Goal: Information Seeking & Learning: Compare options

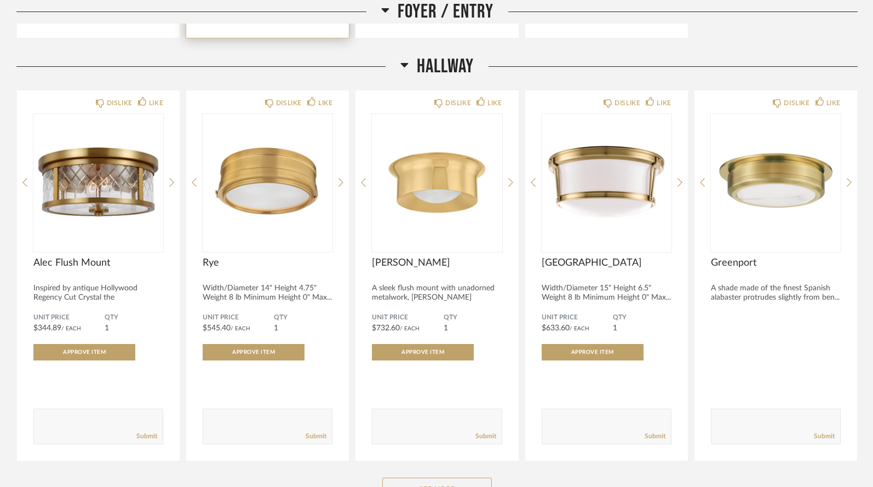
scroll to position [962, 0]
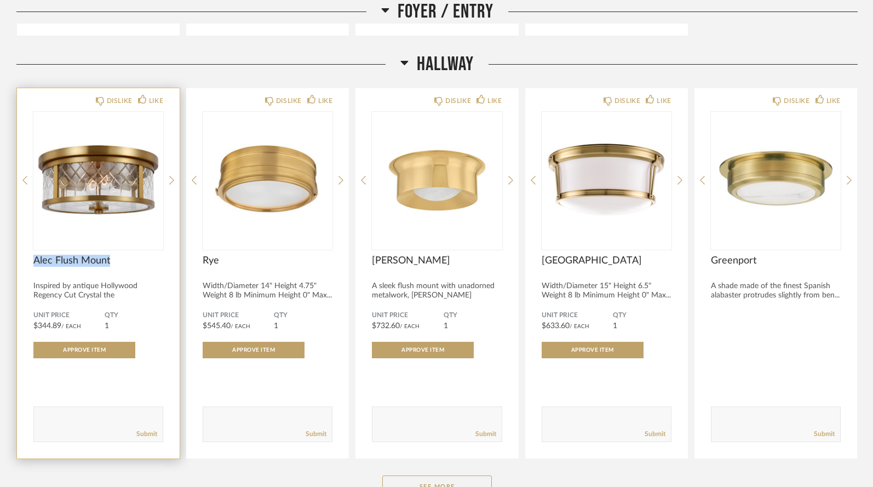
drag, startPoint x: 30, startPoint y: 231, endPoint x: 116, endPoint y: 234, distance: 86.0
click at [116, 234] on div "DISLIKE LIKE [PERSON_NAME] Mount Inspired by antique Hollywood Regency Cut Crys…" at bounding box center [98, 273] width 163 height 371
copy span "Alec Flush Mount"
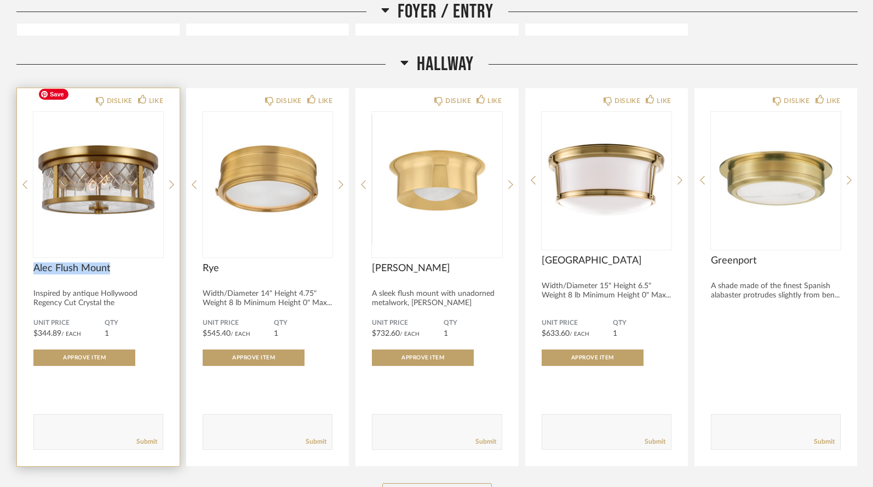
click at [108, 185] on img "0" at bounding box center [98, 180] width 130 height 137
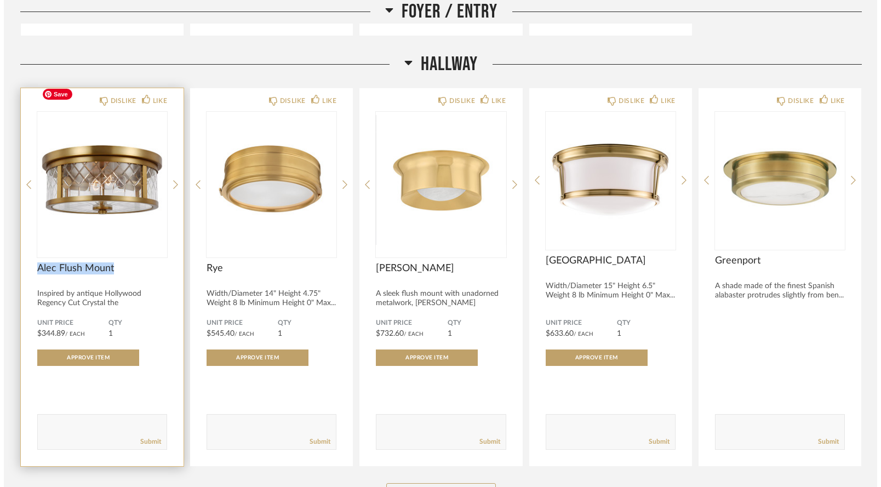
scroll to position [0, 0]
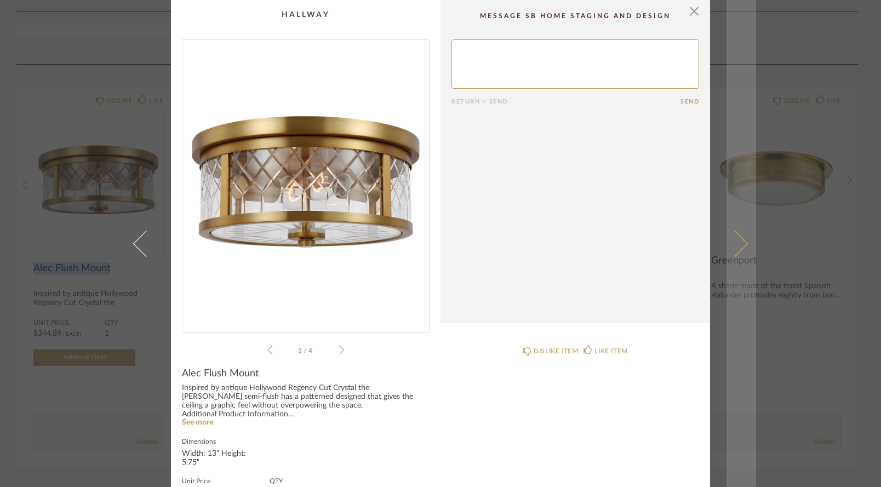
click at [730, 320] on link at bounding box center [741, 243] width 30 height 487
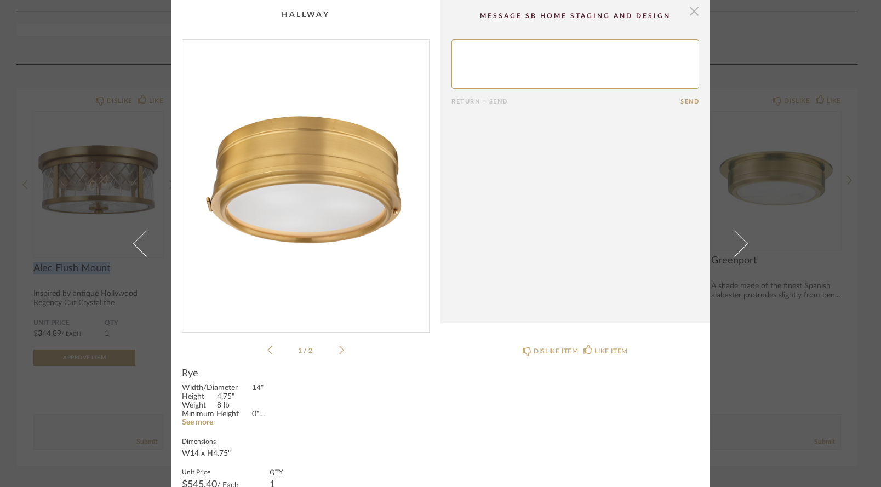
click at [690, 14] on span "button" at bounding box center [694, 11] width 22 height 22
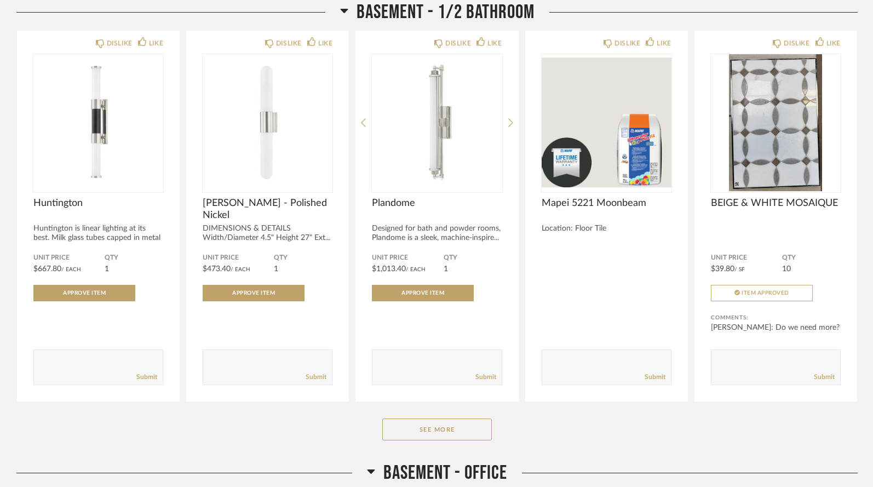
scroll to position [4245, 0]
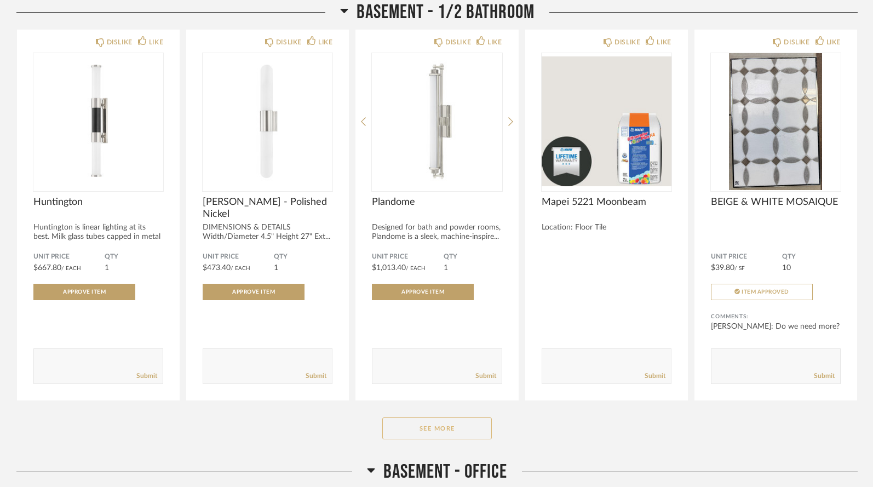
click at [399, 417] on button "See More" at bounding box center [437, 428] width 110 height 22
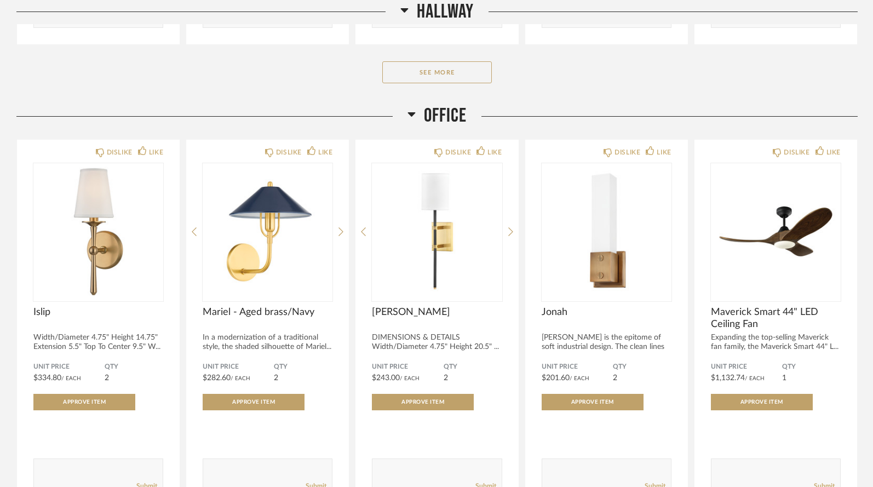
scroll to position [1389, 0]
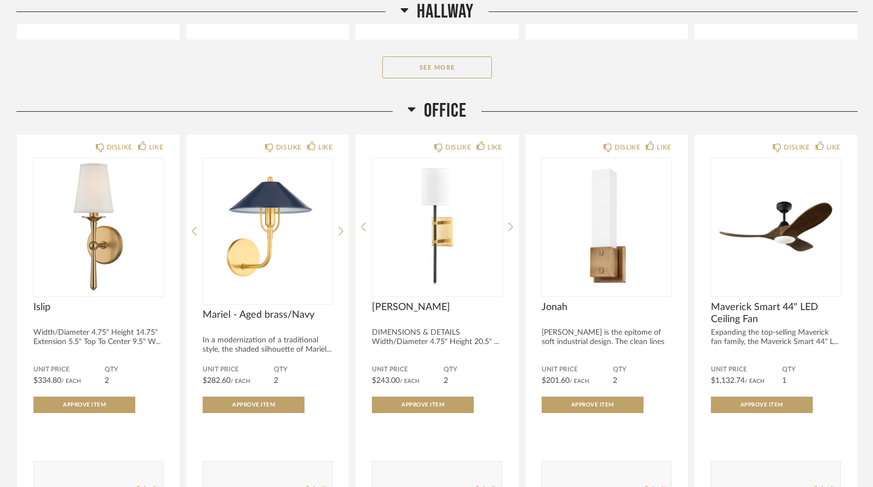
click at [412, 107] on icon at bounding box center [412, 109] width 8 height 4
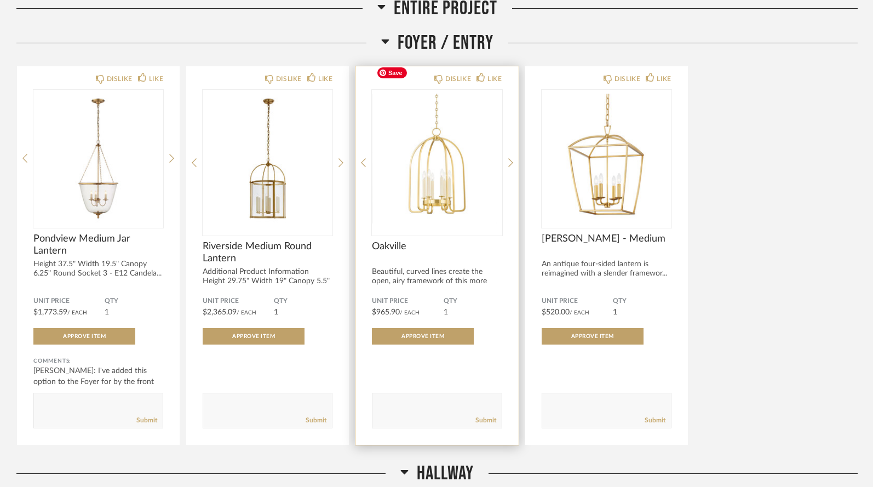
scroll to position [535, 0]
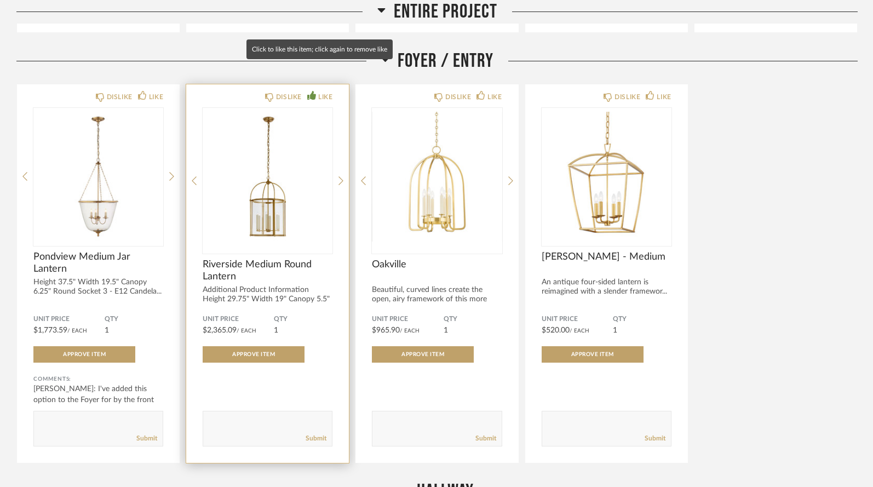
click at [325, 91] on div "LIKE" at bounding box center [325, 96] width 14 height 11
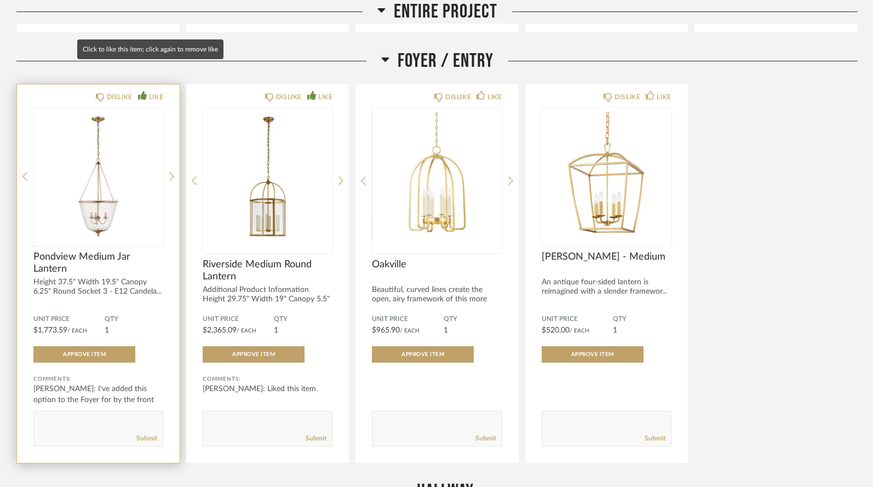
click at [157, 91] on div "LIKE" at bounding box center [156, 96] width 14 height 11
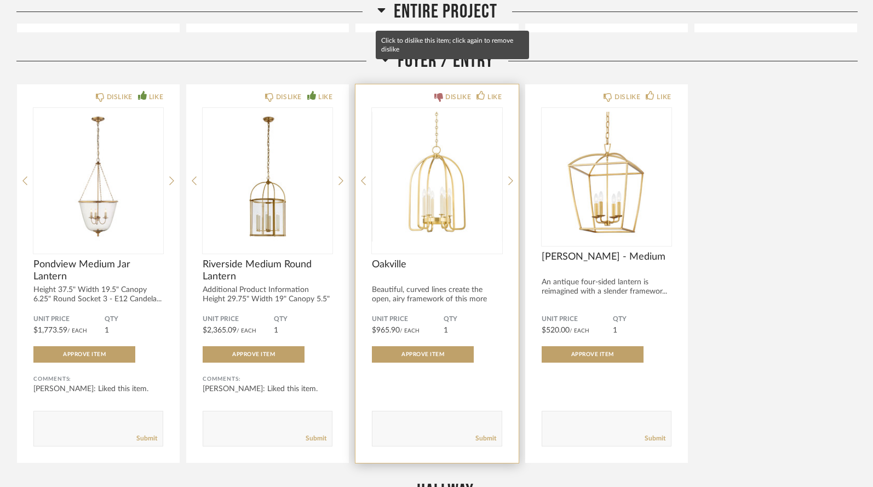
click at [459, 91] on div "DISLIKE" at bounding box center [458, 96] width 26 height 11
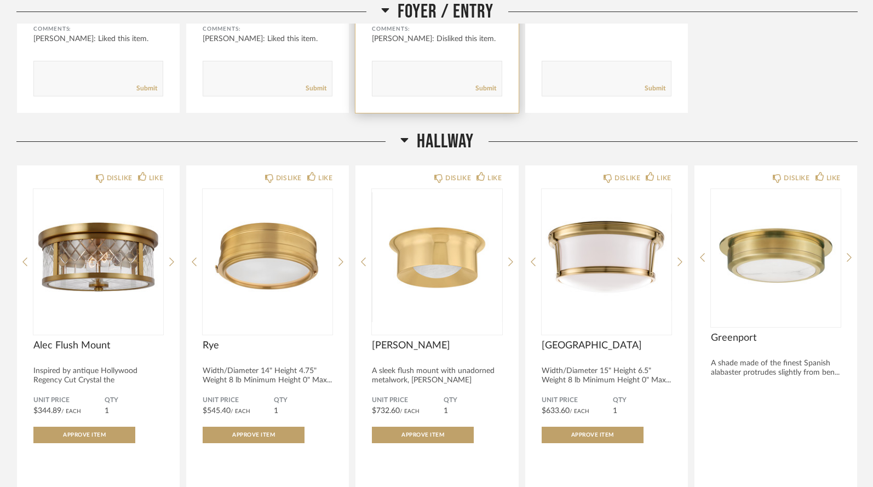
scroll to position [895, 0]
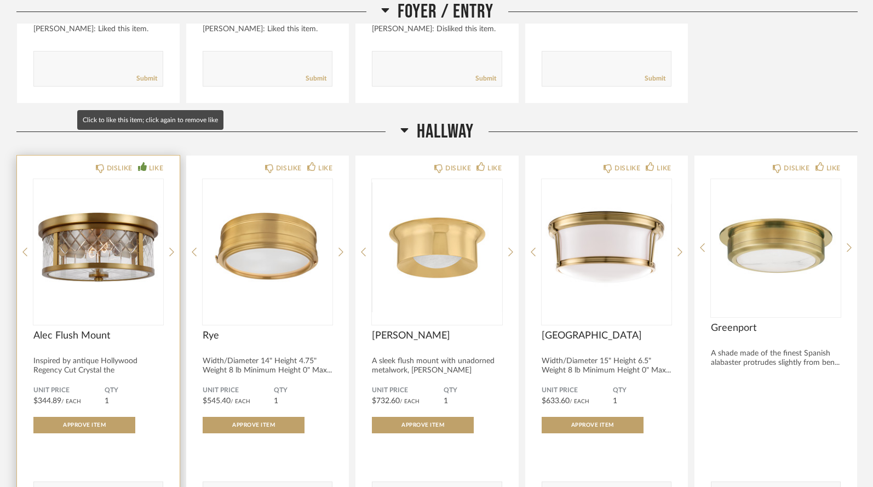
click at [158, 163] on div "LIKE" at bounding box center [156, 168] width 14 height 11
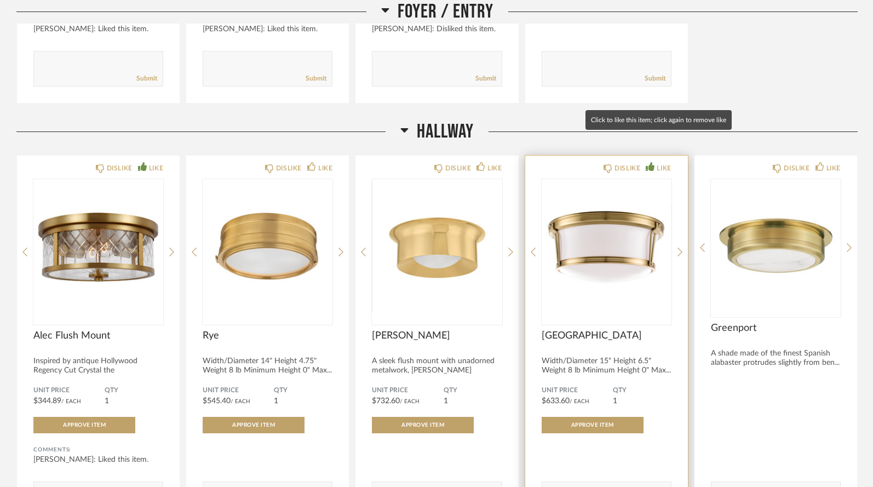
click at [658, 163] on div "LIKE" at bounding box center [664, 168] width 14 height 11
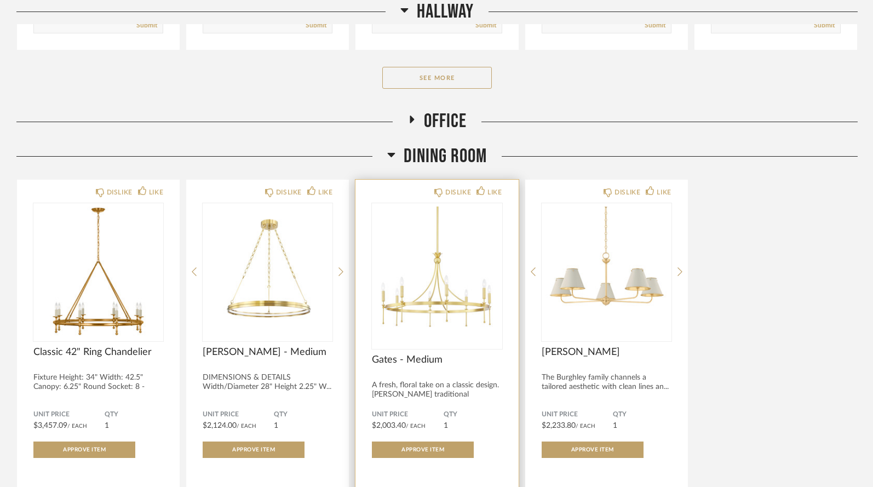
scroll to position [1419, 0]
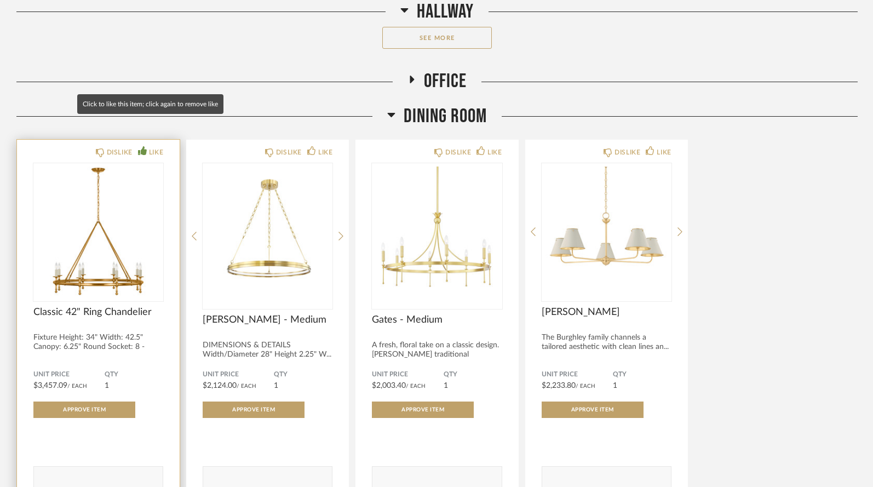
click at [152, 147] on div "LIKE" at bounding box center [156, 152] width 14 height 11
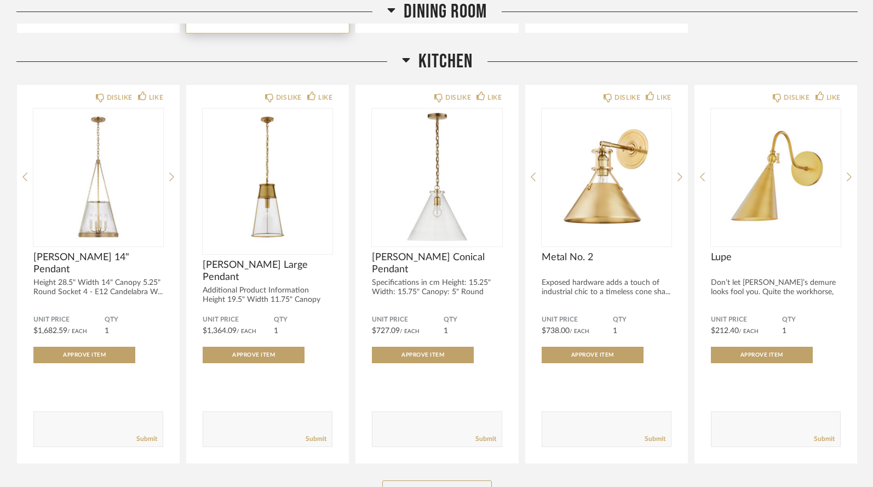
scroll to position [1932, 0]
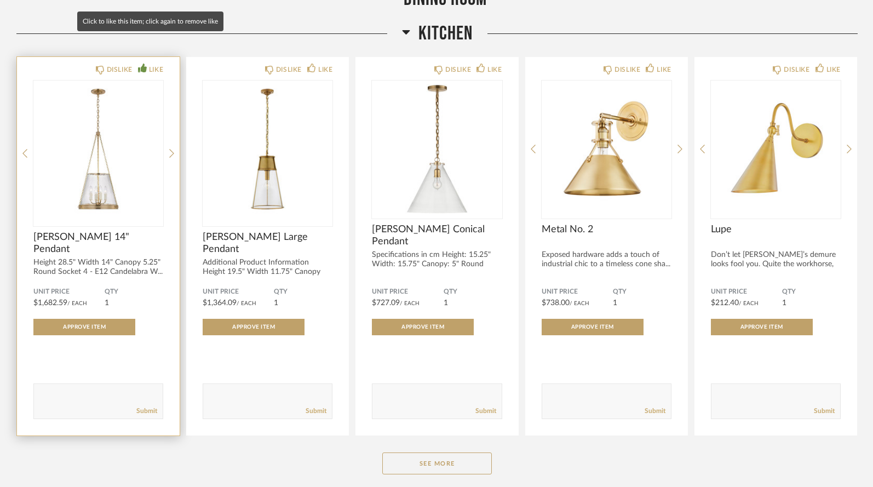
click at [158, 64] on div "LIKE" at bounding box center [156, 69] width 14 height 11
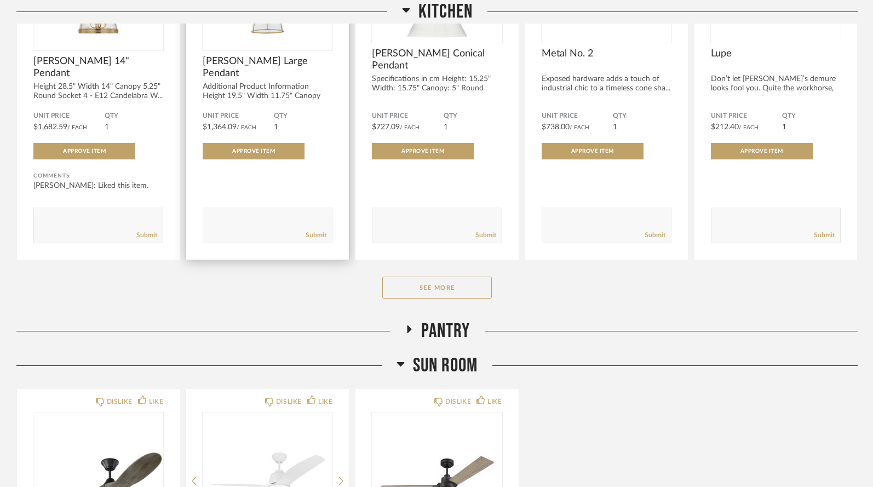
scroll to position [2128, 0]
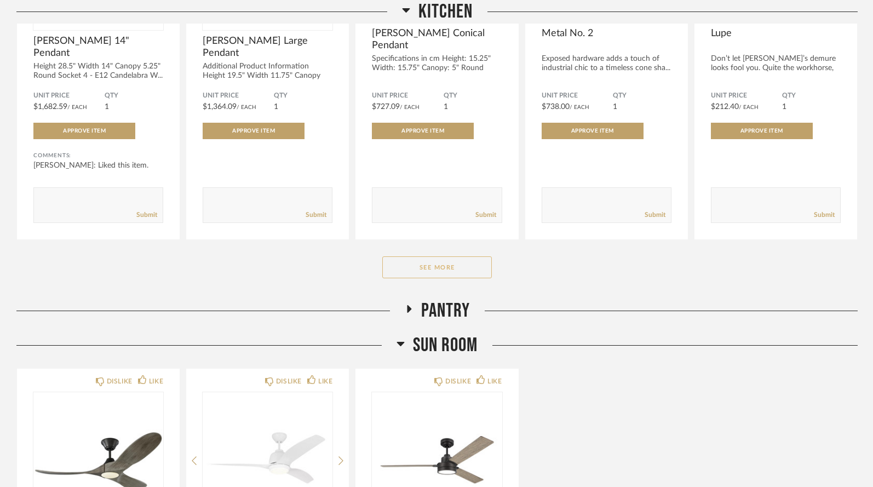
click at [419, 256] on button "See More" at bounding box center [437, 267] width 110 height 22
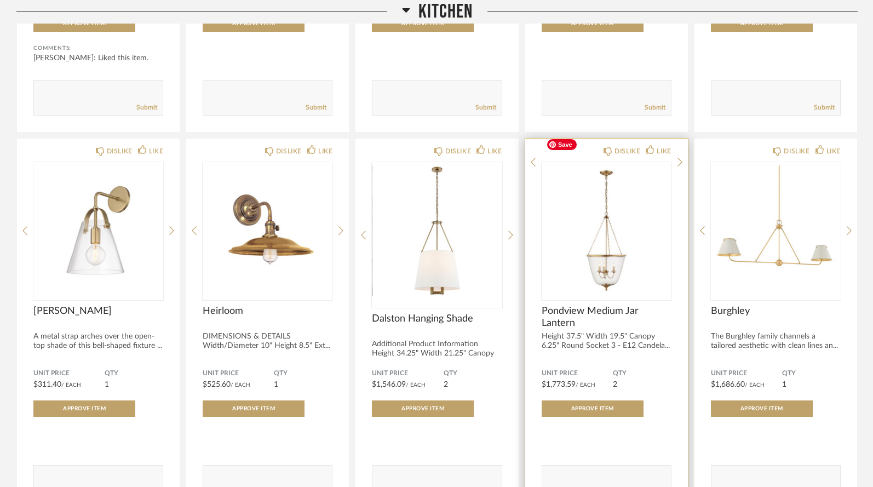
scroll to position [2238, 0]
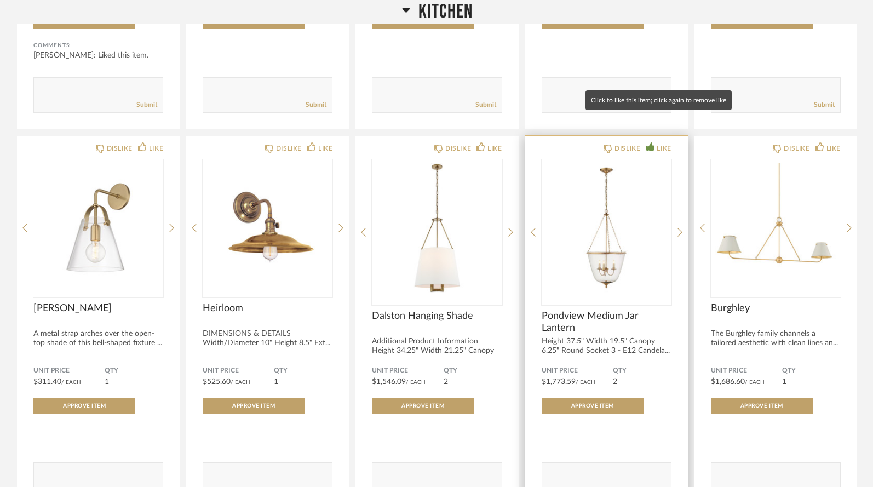
click at [660, 143] on div "LIKE" at bounding box center [664, 148] width 14 height 11
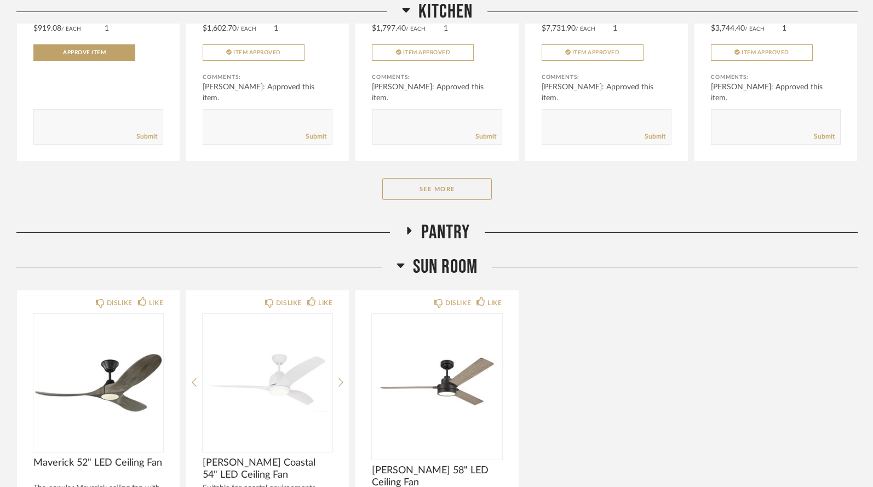
scroll to position [3747, 0]
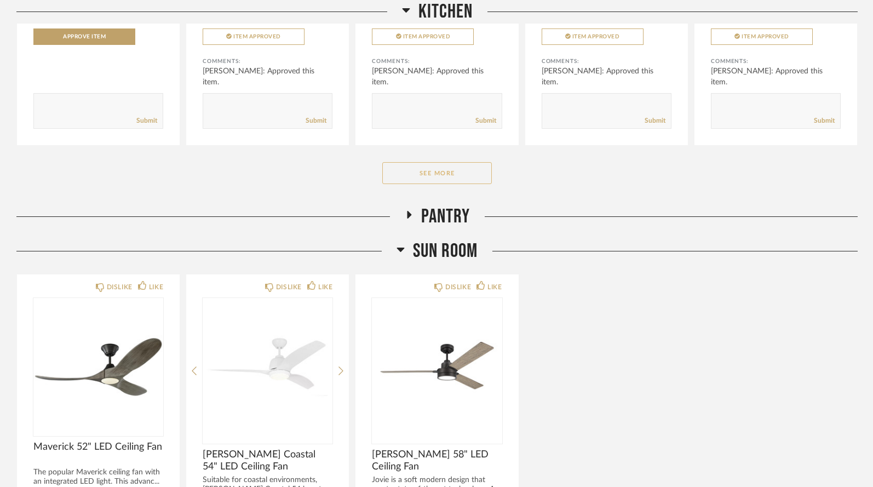
click at [421, 162] on button "See More" at bounding box center [437, 173] width 110 height 22
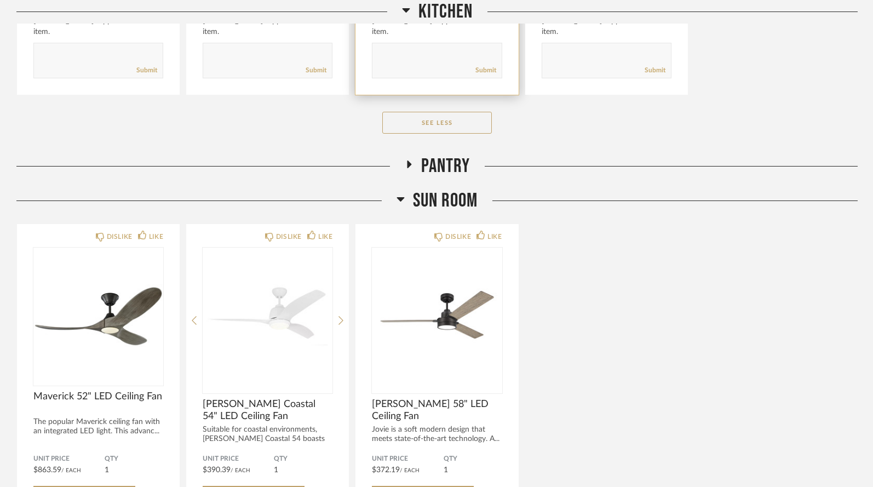
scroll to position [4186, 0]
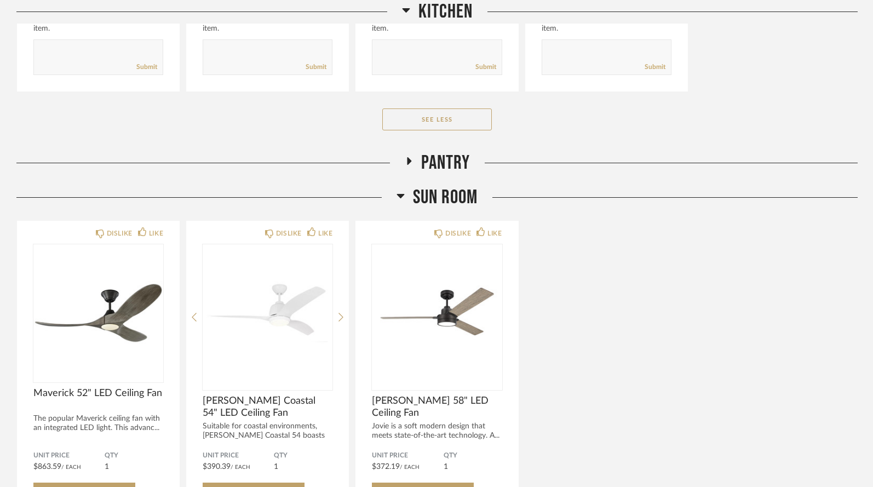
click at [412, 157] on icon at bounding box center [408, 161] width 13 height 8
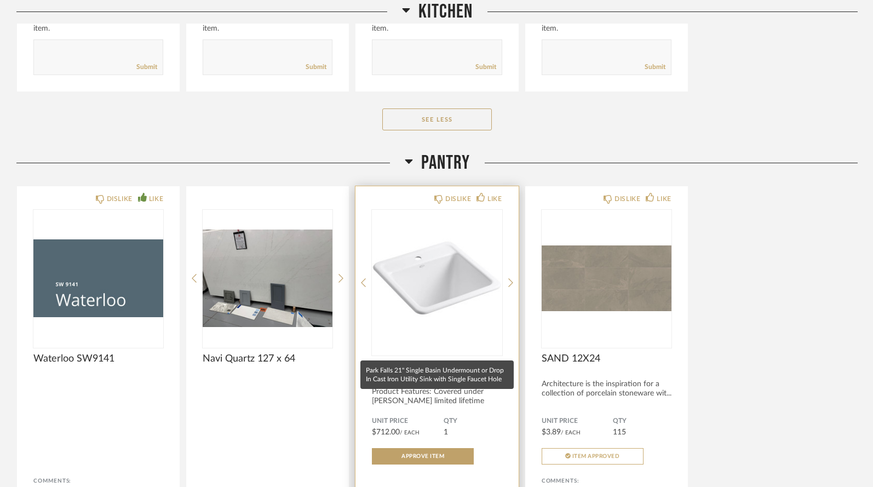
drag, startPoint x: 370, startPoint y: 340, endPoint x: 499, endPoint y: 354, distance: 129.5
click at [499, 354] on div "DISLIKE LIKE Park Falls 21" Single Basin Undermount or Drop In Cast Iron Utilit…" at bounding box center [437, 375] width 163 height 379
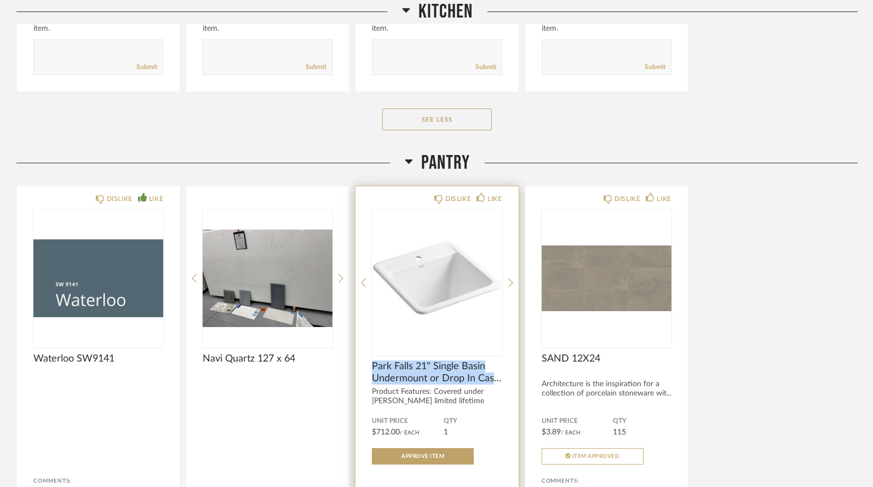
copy span "Park Falls 21" Single Basin Undermount or Drop In Cast"
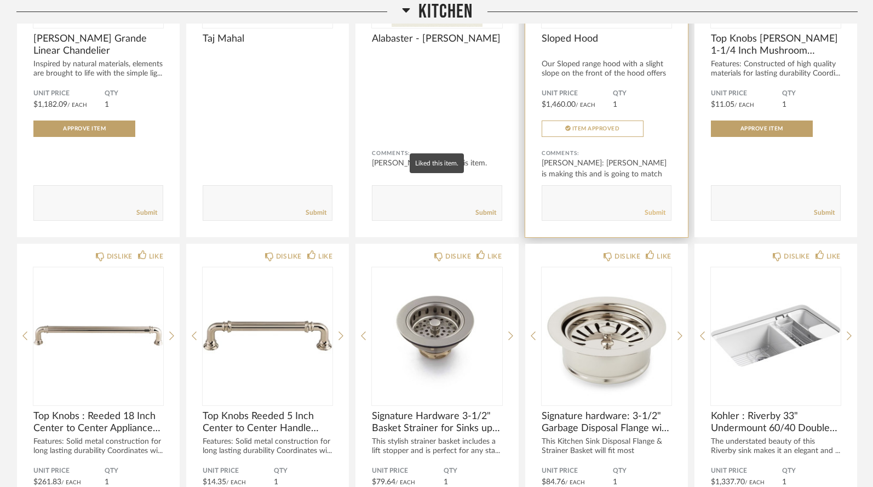
scroll to position [2895, 0]
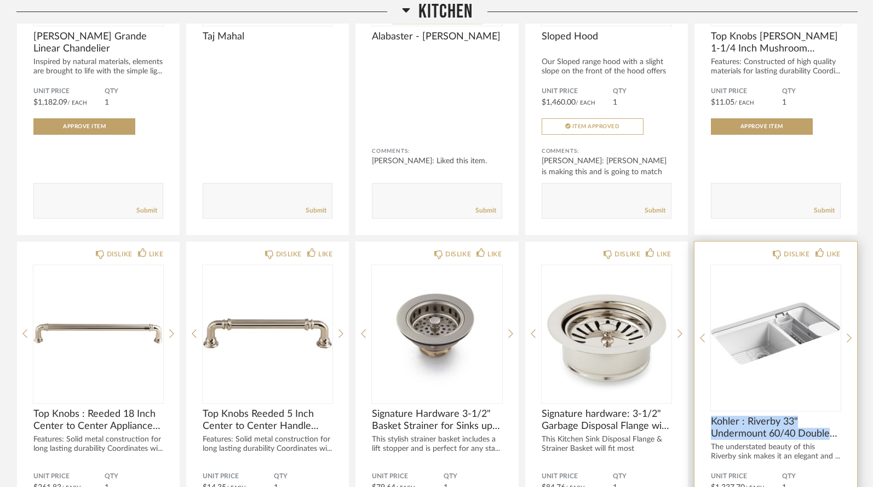
drag, startPoint x: 709, startPoint y: 391, endPoint x: 849, endPoint y: 410, distance: 141.0
click at [849, 410] on div "DISLIKE LIKE Kohler : Riverby 33" Undermount 60/40 Double Basin Enameled Cast I…" at bounding box center [776, 431] width 163 height 379
copy span "Kohler : Riverby 33" Undermount 60/40 Double"
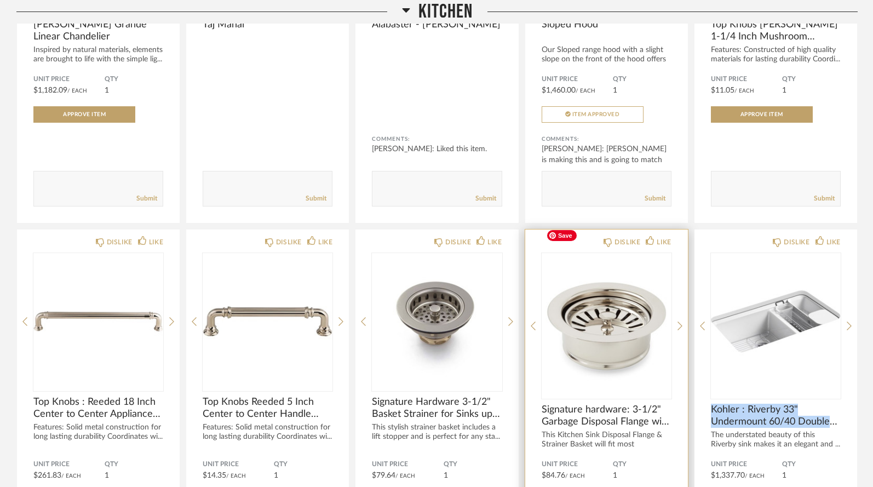
scroll to position [2944, 0]
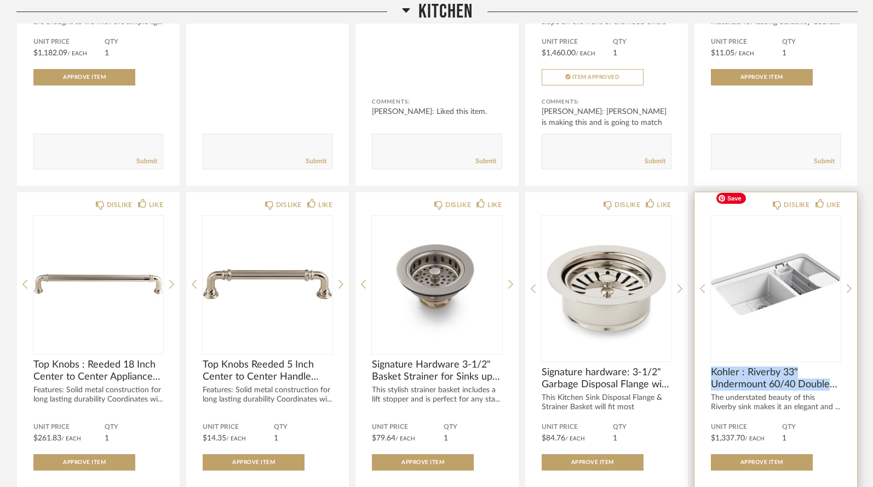
click at [790, 289] on img "0" at bounding box center [776, 284] width 130 height 137
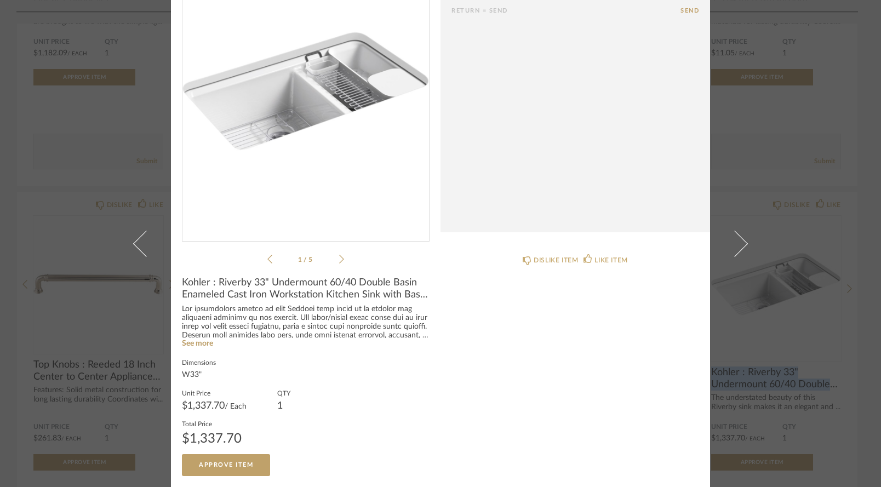
scroll to position [90, 0]
click at [207, 345] on link "See more" at bounding box center [197, 344] width 31 height 8
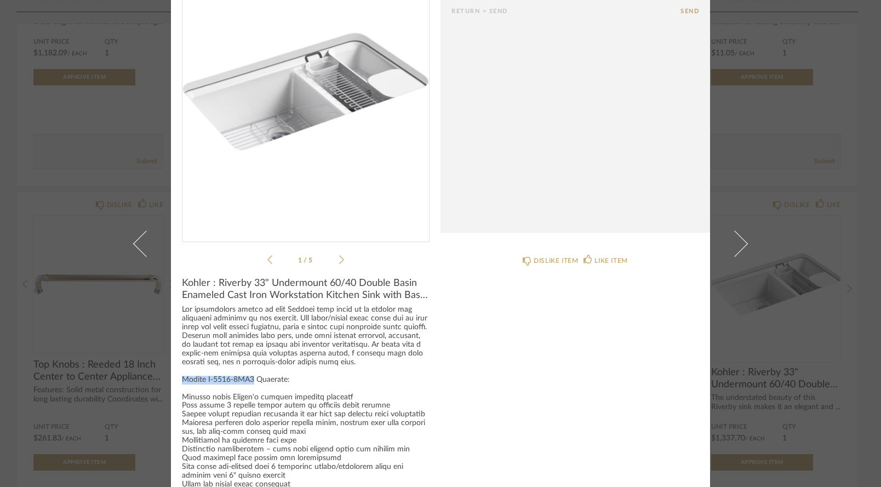
drag, startPoint x: 177, startPoint y: 376, endPoint x: 249, endPoint y: 377, distance: 71.8
copy div "Kohler K-8669-5UA3"
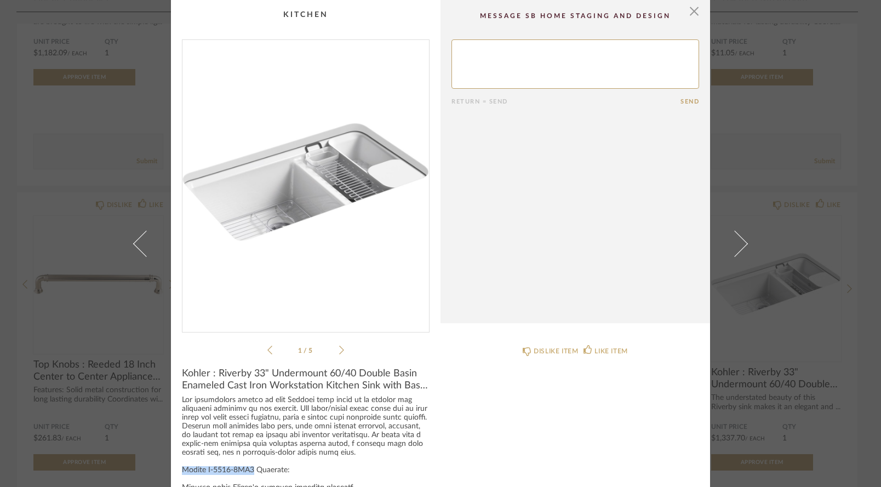
scroll to position [0, 0]
click at [333, 349] on li "1 / 5" at bounding box center [305, 349] width 67 height 13
click at [339, 348] on icon at bounding box center [341, 350] width 5 height 10
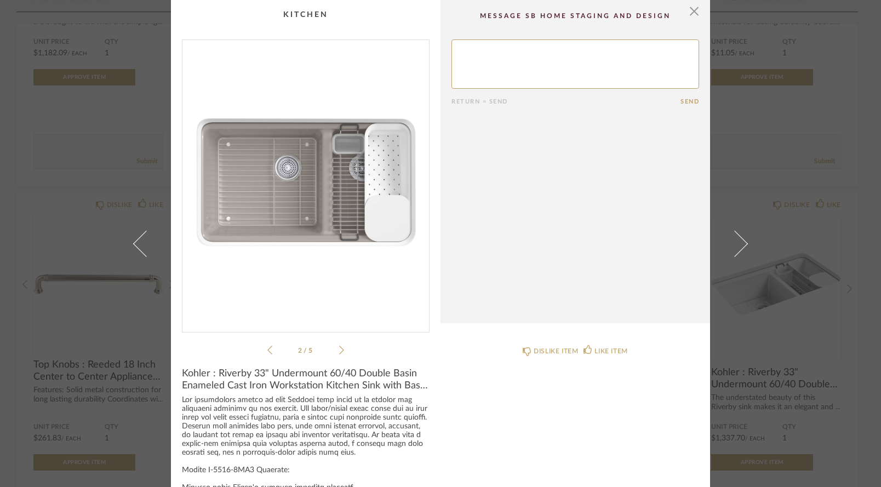
click at [339, 348] on icon at bounding box center [341, 350] width 5 height 10
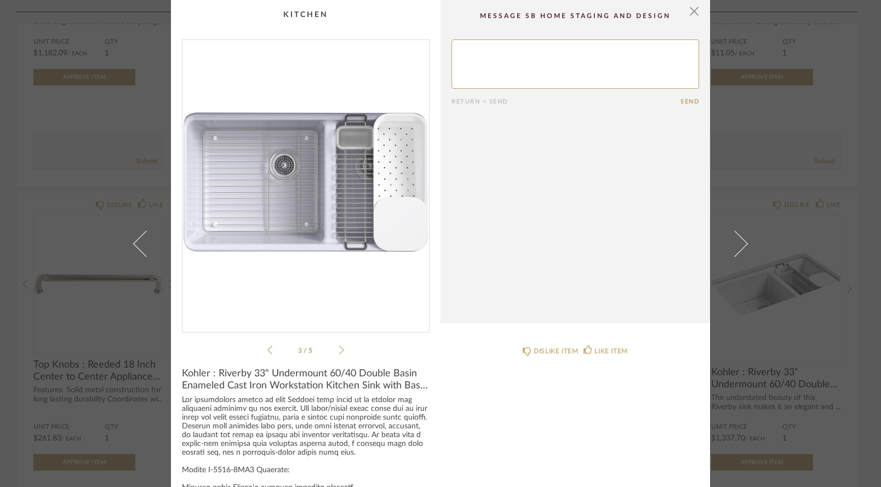
click at [339, 348] on icon at bounding box center [341, 350] width 5 height 10
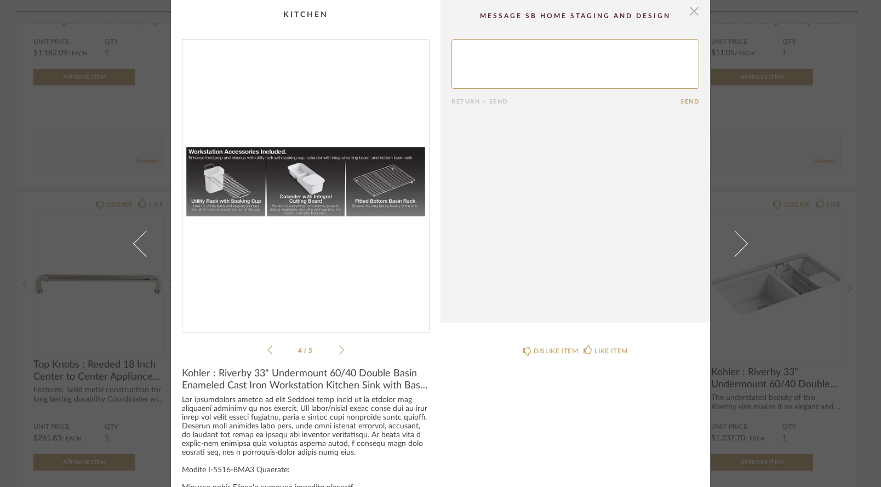
click at [693, 14] on span "button" at bounding box center [694, 11] width 22 height 22
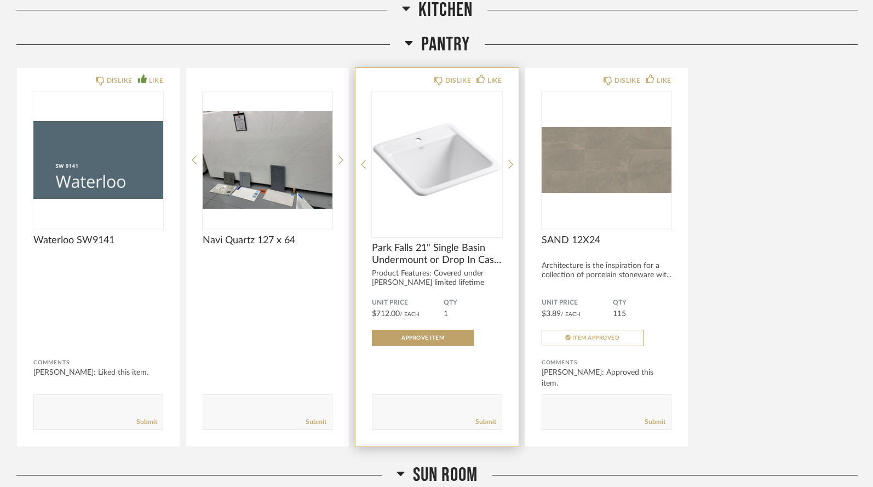
scroll to position [4319, 0]
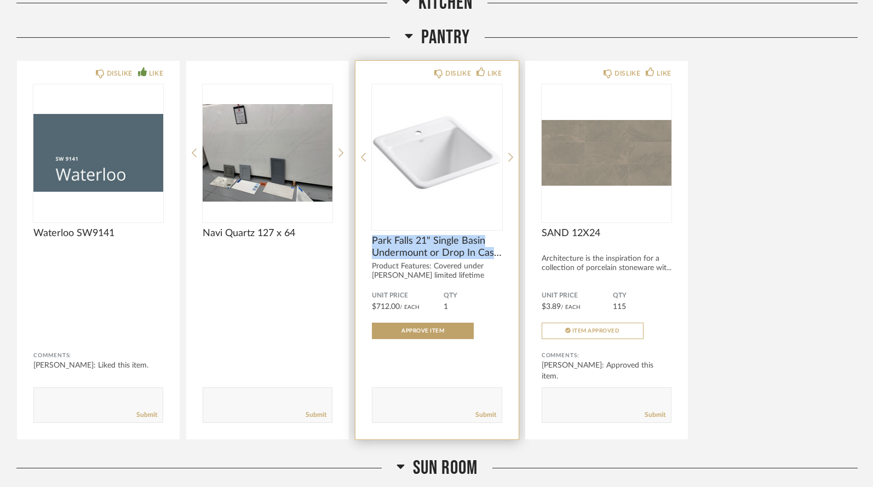
drag, startPoint x: 372, startPoint y: 210, endPoint x: 491, endPoint y: 232, distance: 121.4
click at [491, 235] on div "Park Falls 21" Single Basin Undermount or Drop In Cast Iron Utility Sink with S…" at bounding box center [437, 257] width 130 height 45
click at [448, 182] on img "0" at bounding box center [437, 152] width 130 height 137
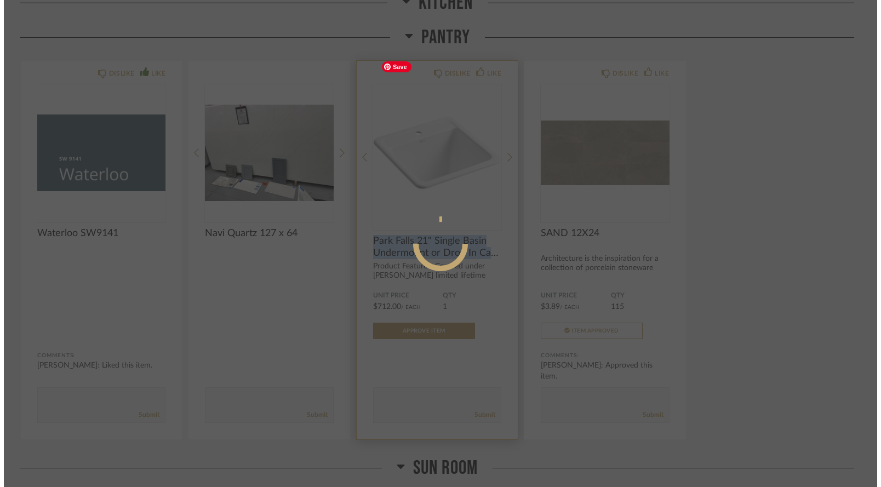
scroll to position [0, 0]
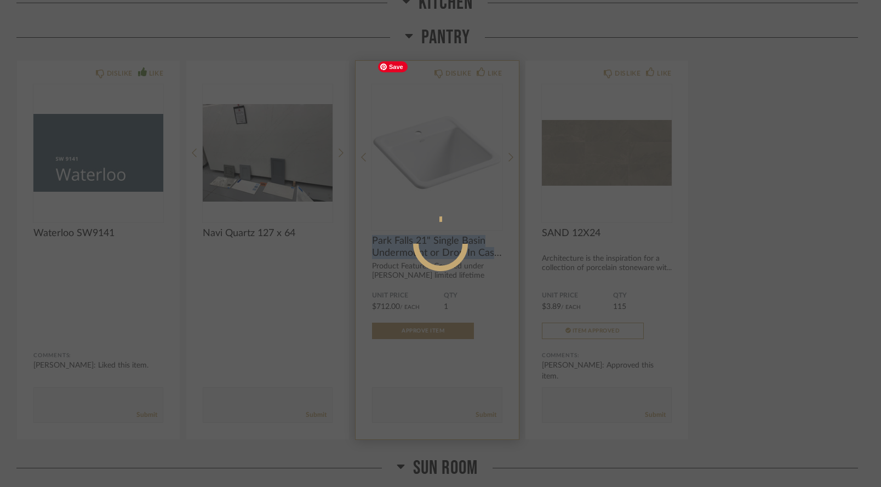
click at [448, 182] on div at bounding box center [440, 243] width 881 height 487
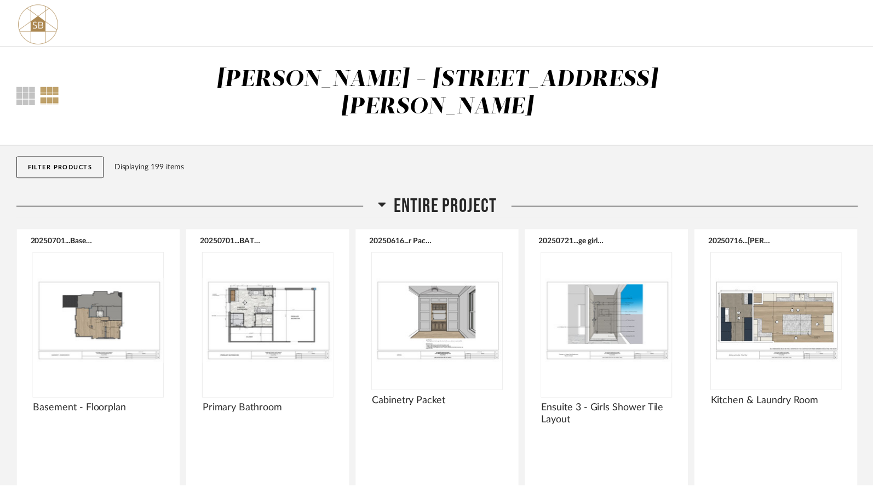
scroll to position [4319, 0]
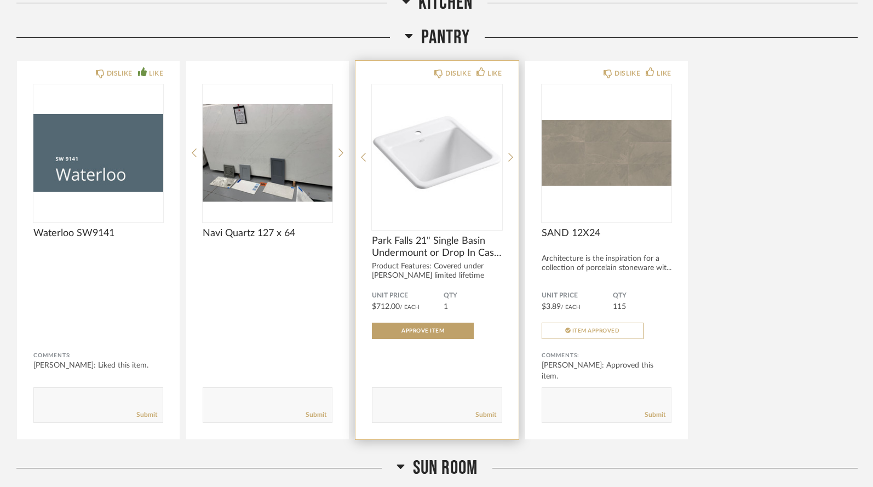
click at [441, 262] on div "Product Features: Covered under [PERSON_NAME] limited lifetime warranty Sin..." at bounding box center [437, 276] width 130 height 28
click at [440, 262] on div "Product Features: Covered under [PERSON_NAME] limited lifetime warranty Sin..." at bounding box center [437, 276] width 130 height 28
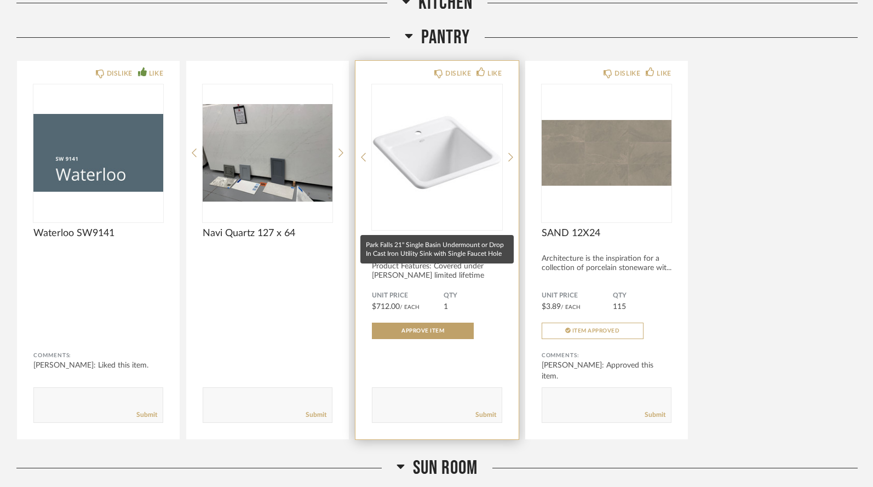
click at [445, 235] on span "Park Falls 21" Single Basin Undermount or Drop In Cast Iron Utility Sink with S…" at bounding box center [437, 247] width 130 height 24
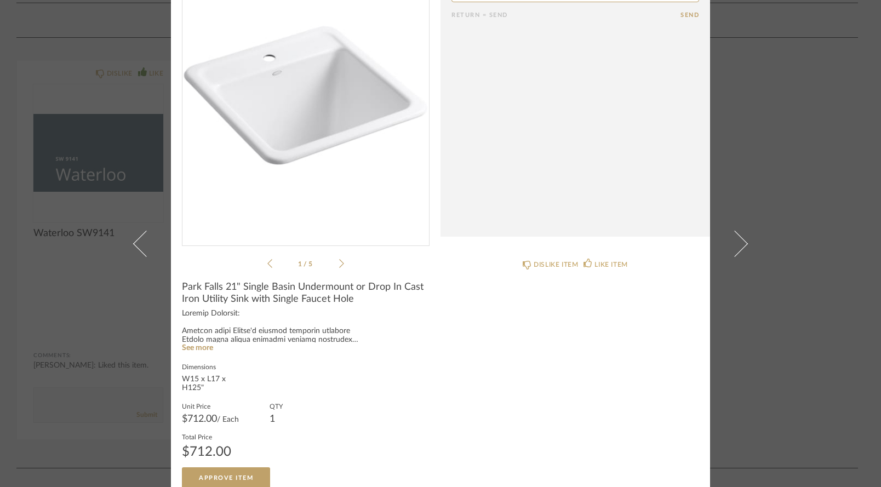
scroll to position [90, 0]
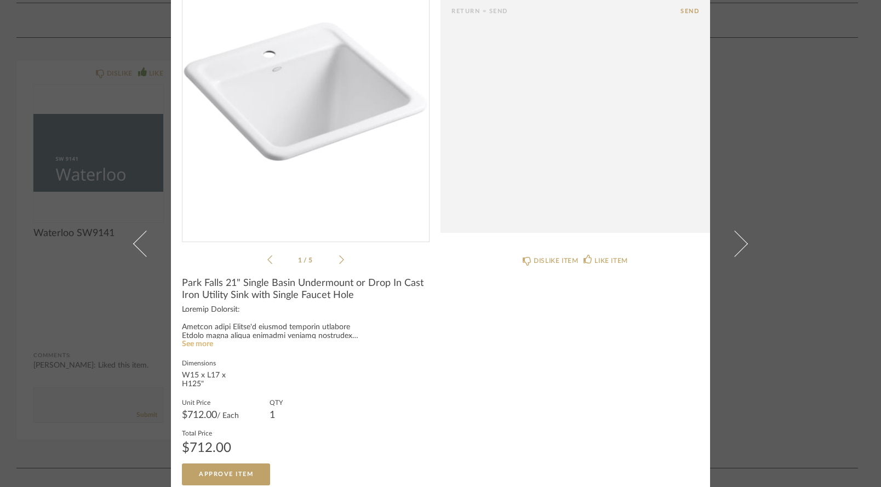
click at [204, 345] on link "See more" at bounding box center [197, 344] width 31 height 8
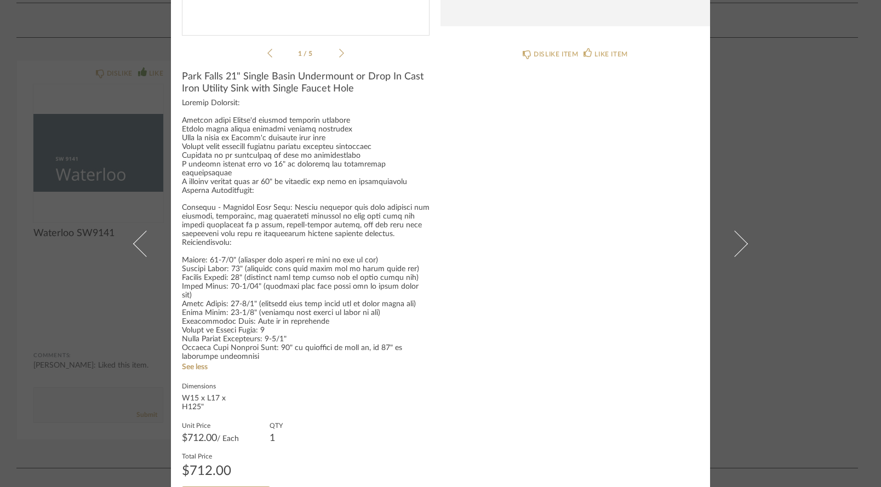
scroll to position [296, 0]
drag, startPoint x: 179, startPoint y: 369, endPoint x: 210, endPoint y: 374, distance: 31.0
click at [210, 395] on div "W15 x L17 x H125"" at bounding box center [215, 404] width 66 height 18
copy div "W15 x L17 x H125""
click at [226, 395] on div "W15 x L17 x H125"" at bounding box center [215, 404] width 66 height 18
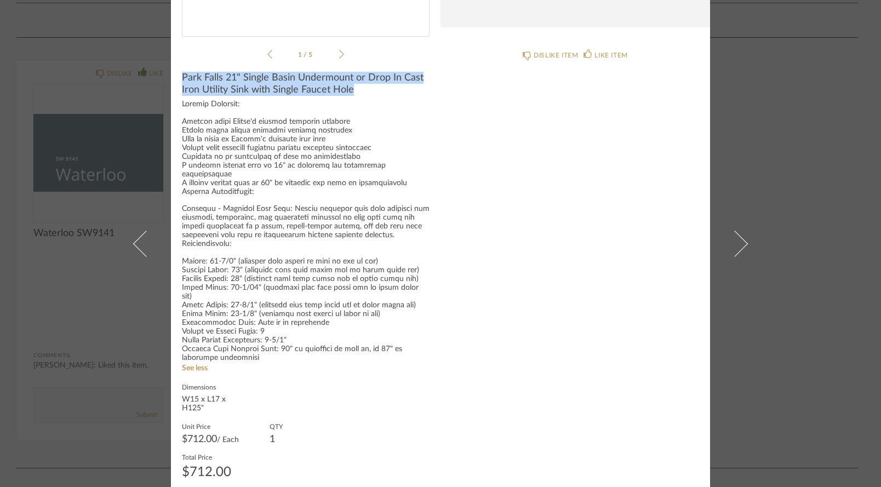
drag, startPoint x: 179, startPoint y: 78, endPoint x: 358, endPoint y: 91, distance: 179.6
click at [358, 91] on span "Park Falls 21" Single Basin Undermount or Drop In Cast Iron Utility Sink with S…" at bounding box center [306, 84] width 248 height 24
copy span "Park Falls 21" Single Basin Undermount or Drop In Cast Iron Utility Sink with S…"
